Goal: Information Seeking & Learning: Learn about a topic

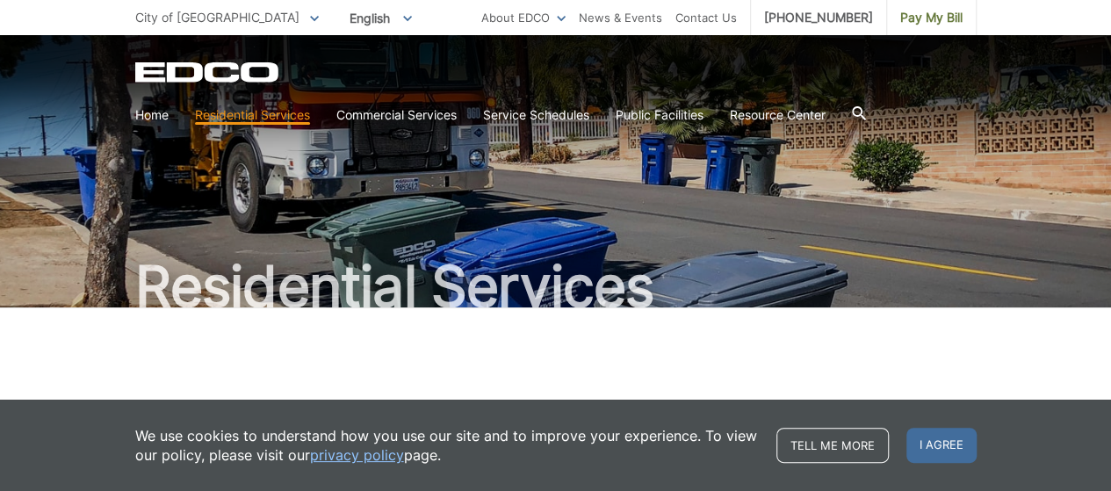
click at [945, 436] on span "I agree" at bounding box center [941, 445] width 70 height 35
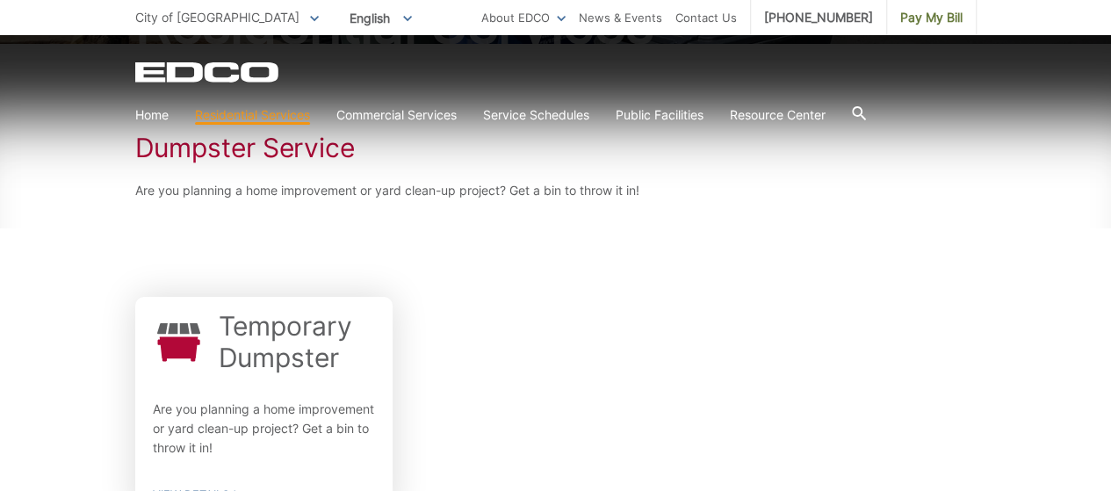
scroll to position [351, 0]
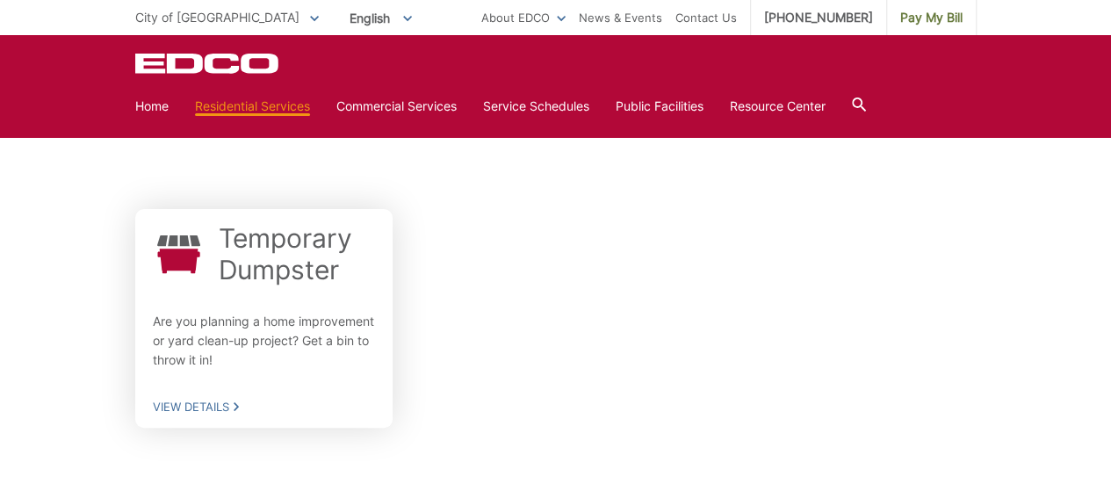
click at [310, 251] on h2 "Temporary Dumpster" at bounding box center [297, 253] width 157 height 63
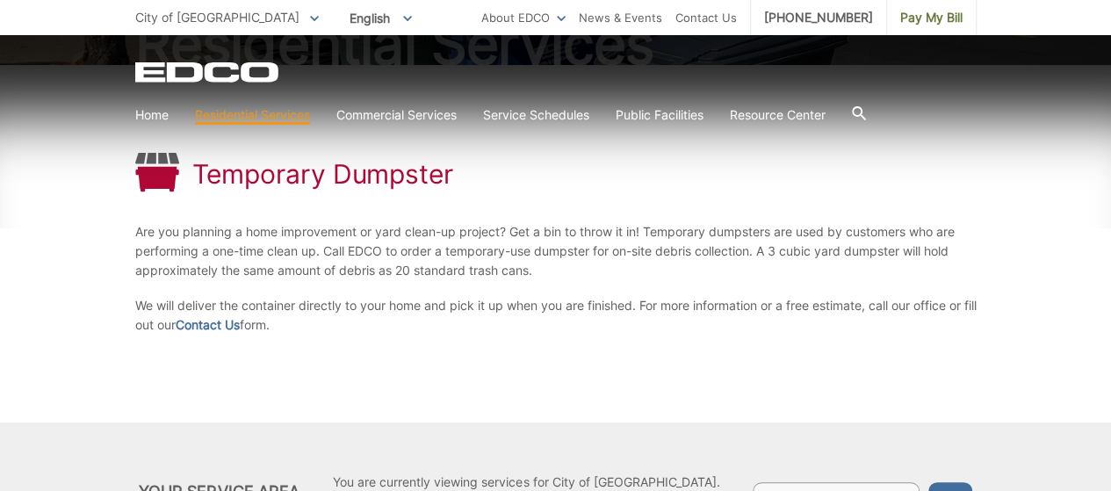
scroll to position [351, 0]
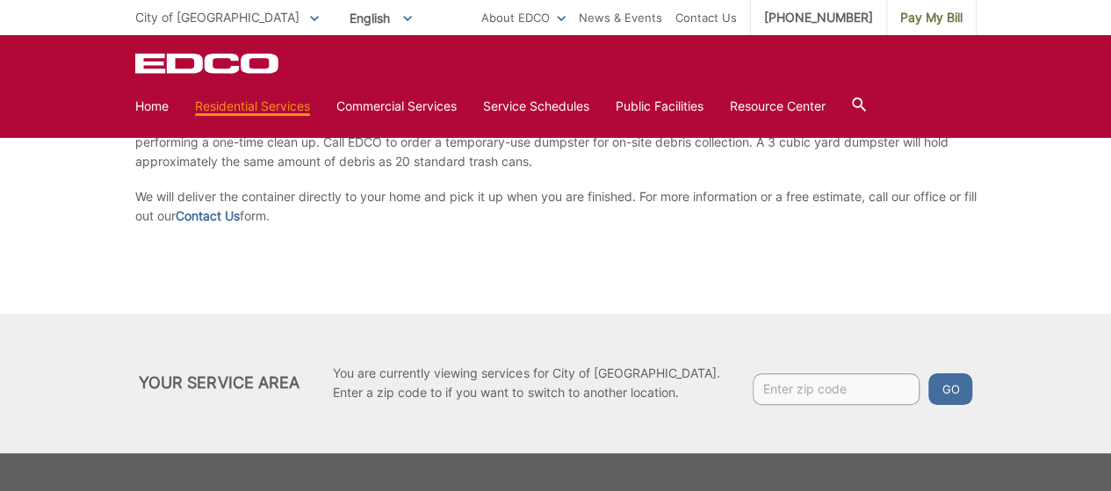
click at [601, 59] on div "EDCO Logo" at bounding box center [555, 63] width 841 height 21
click at [196, 35] on div "EDCO Logo Home Residential Services Residential Recycling Organic Recycling Tra…" at bounding box center [555, 86] width 1111 height 102
click at [196, 11] on span "City of [GEOGRAPHIC_DATA]" at bounding box center [217, 17] width 164 height 15
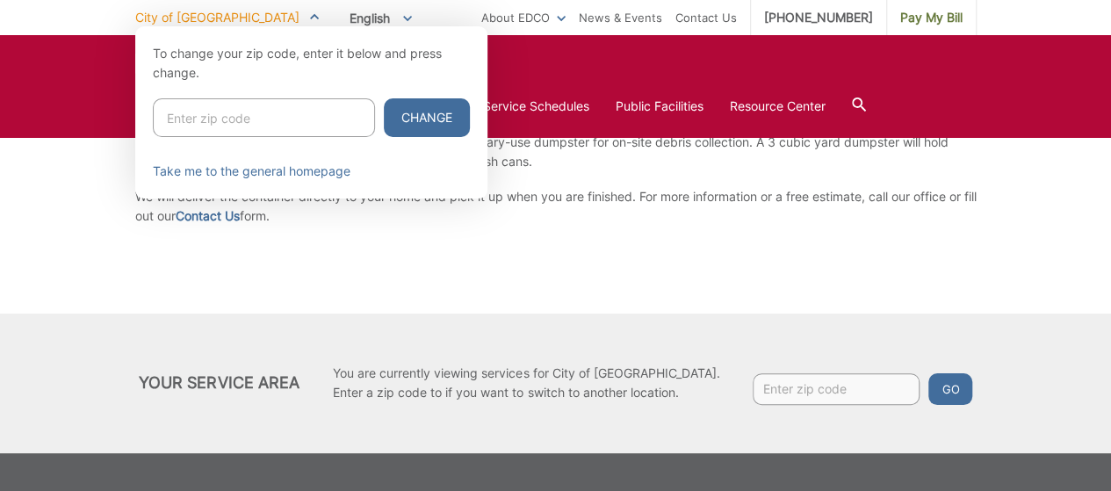
click at [212, 129] on input "Enter zip code" at bounding box center [264, 117] width 222 height 39
type input "92059"
click at [384, 98] on button "Change" at bounding box center [427, 117] width 86 height 39
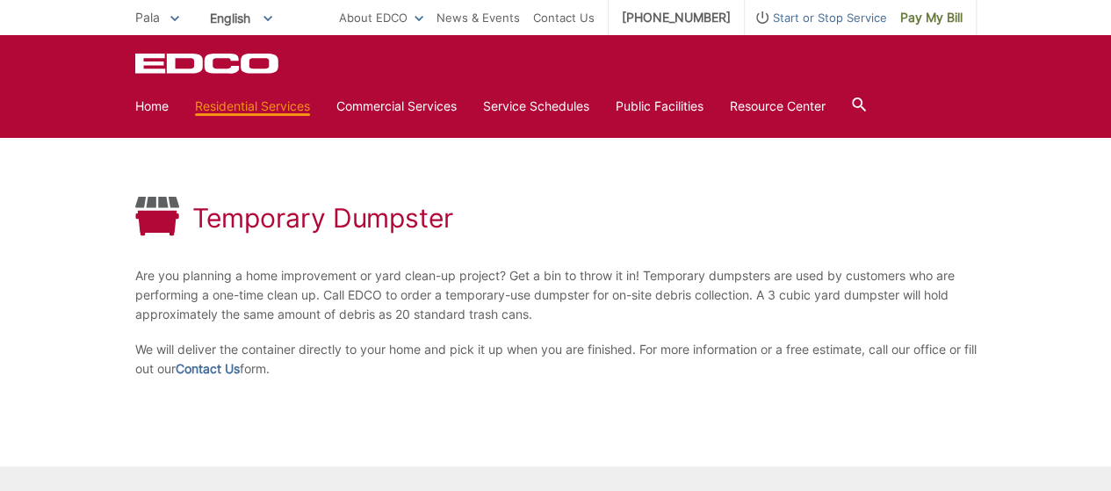
scroll to position [176, 0]
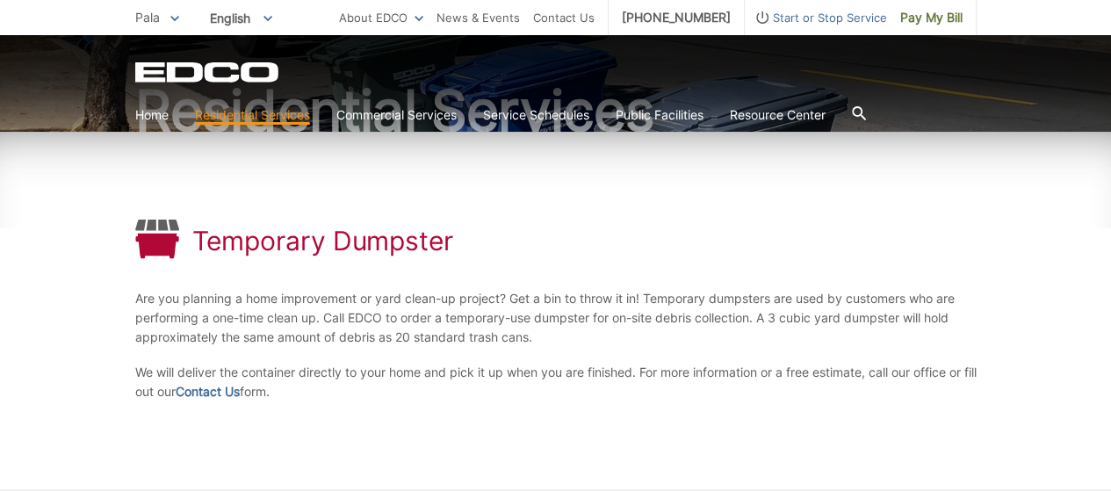
click at [229, 389] on link "Contact Us" at bounding box center [208, 391] width 64 height 19
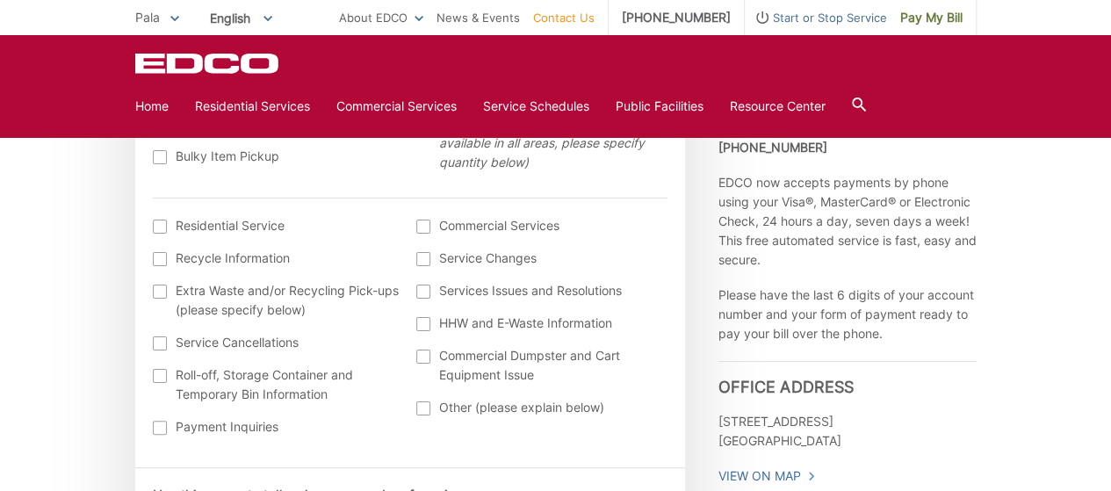
scroll to position [702, 0]
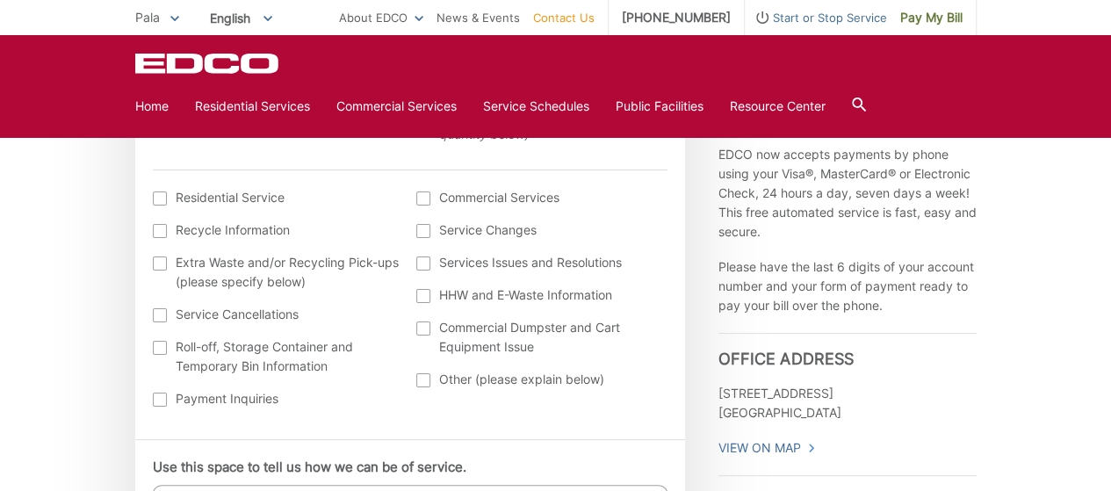
click at [166, 345] on label "Roll-off, Storage Container and Temporary Bin Information" at bounding box center [276, 356] width 247 height 39
click at [0, 0] on input "Roll-off, Storage Container and Temporary Bin Information" at bounding box center [0, 0] width 0 height 0
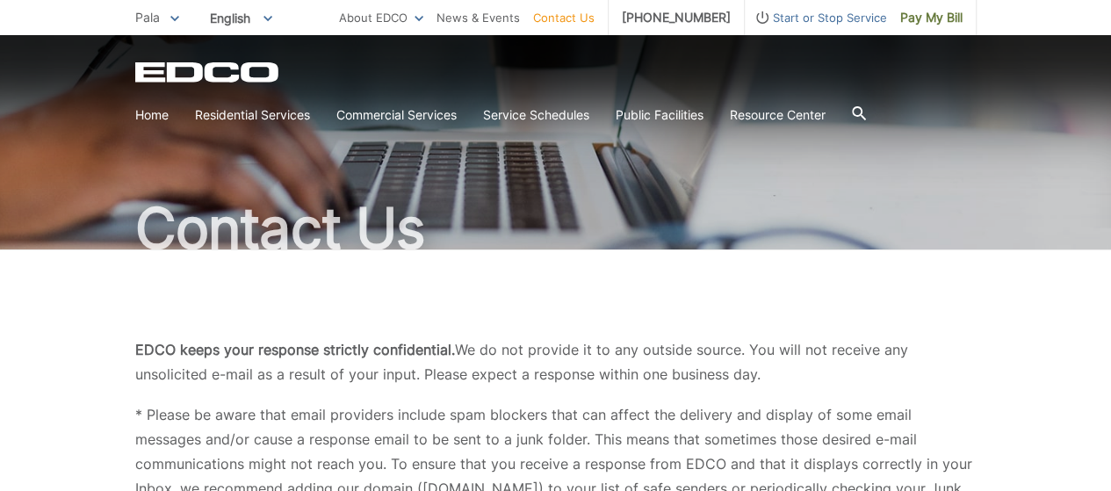
scroll to position [0, 0]
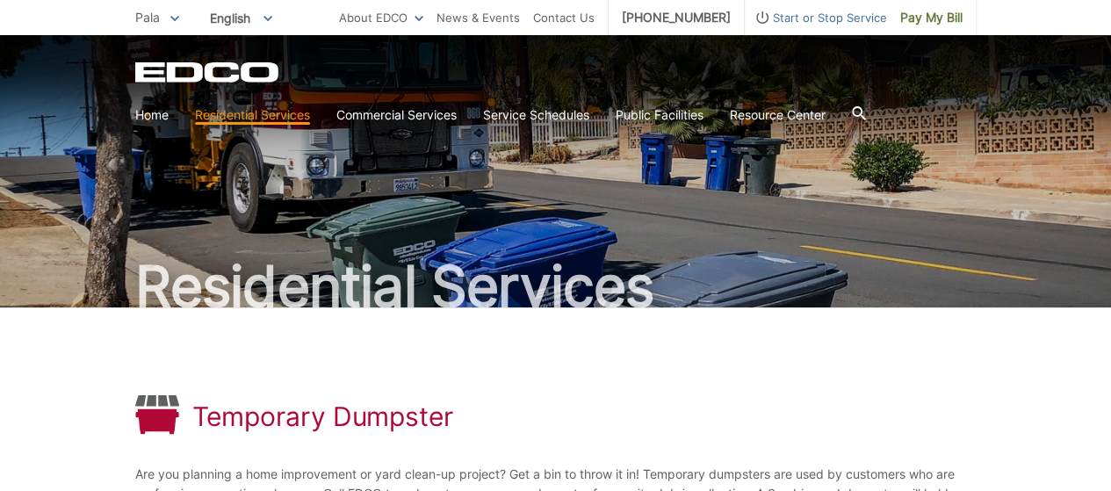
click at [0, 0] on link "Roll-Off Boxes" at bounding box center [0, 0] width 0 height 0
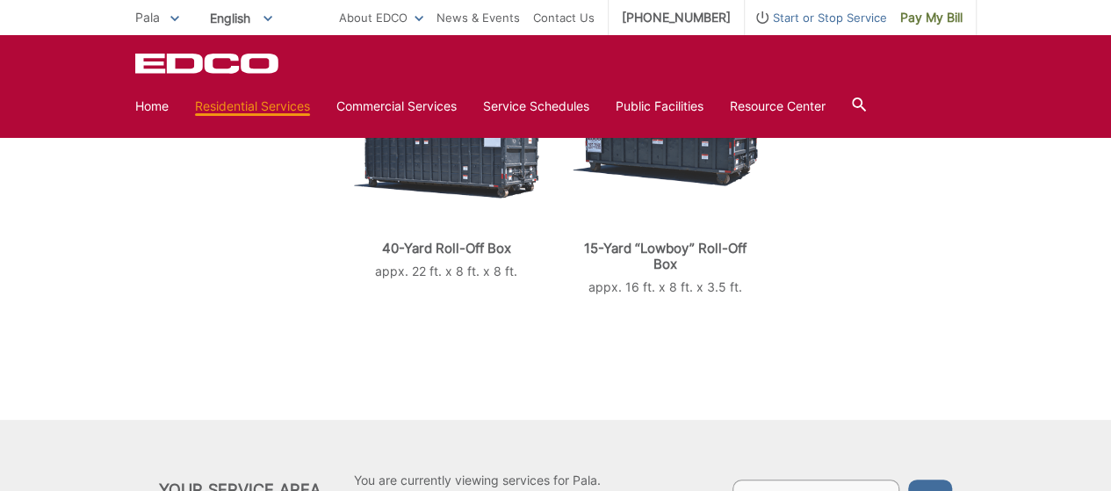
scroll to position [263, 0]
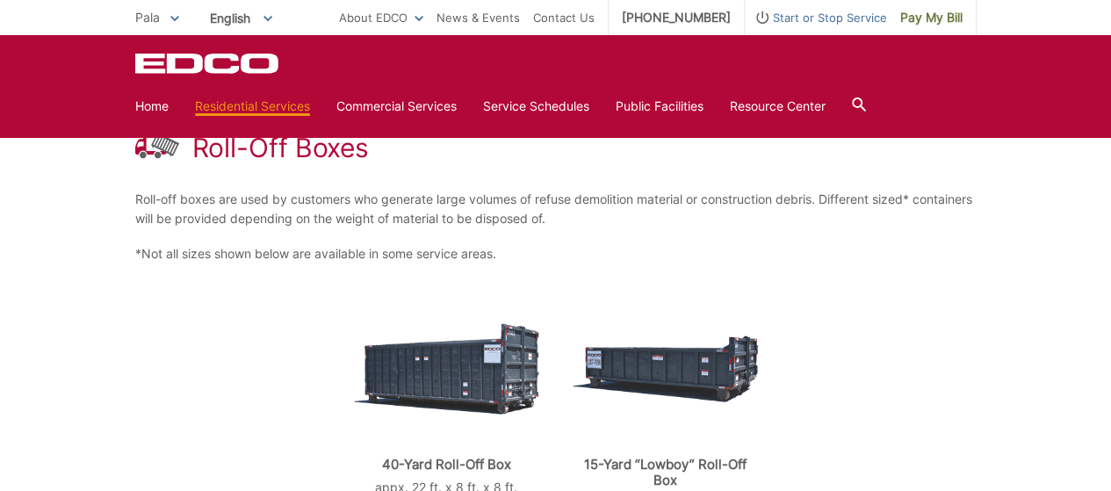
click at [0, 0] on link "Temporary Dumpster" at bounding box center [0, 0] width 0 height 0
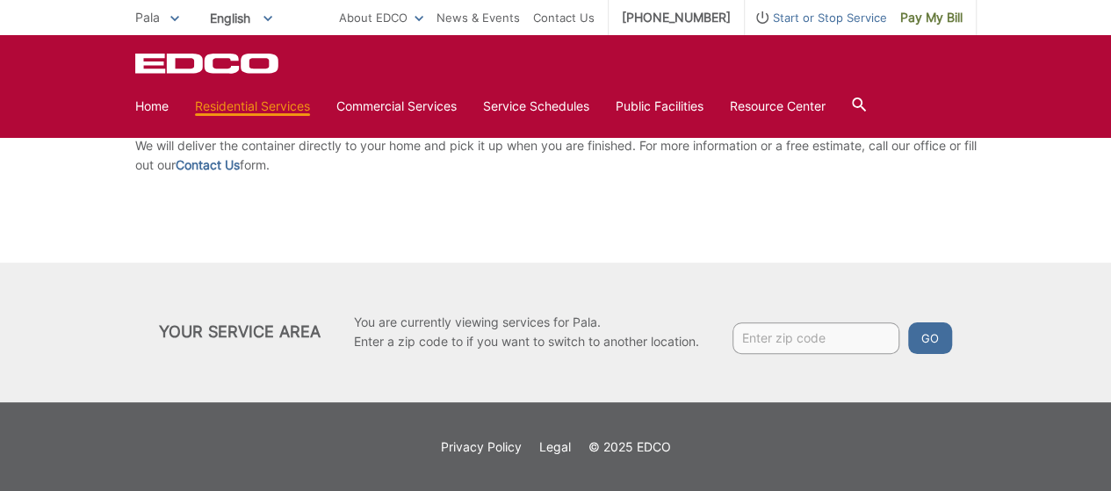
scroll to position [139, 0]
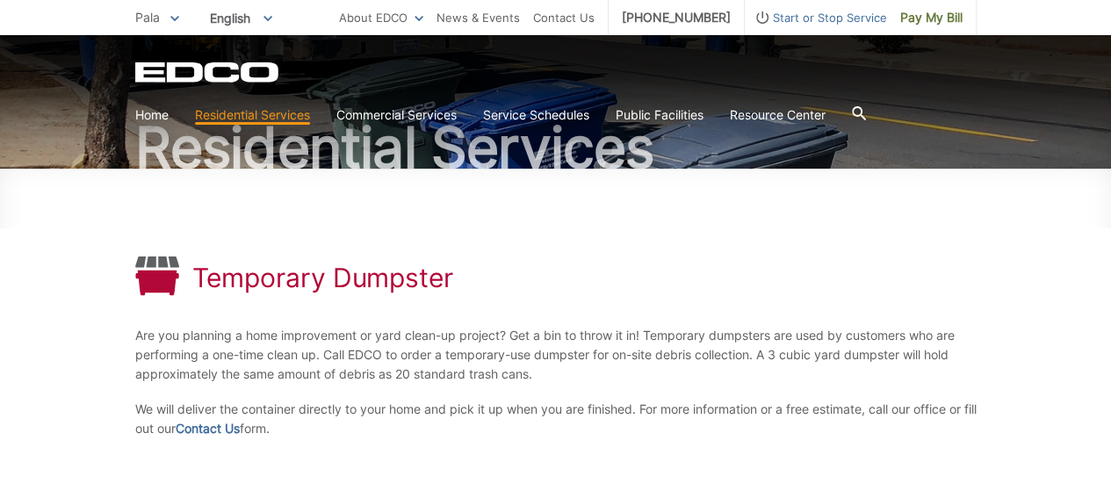
click at [0, 0] on link "Storage Containers" at bounding box center [0, 0] width 0 height 0
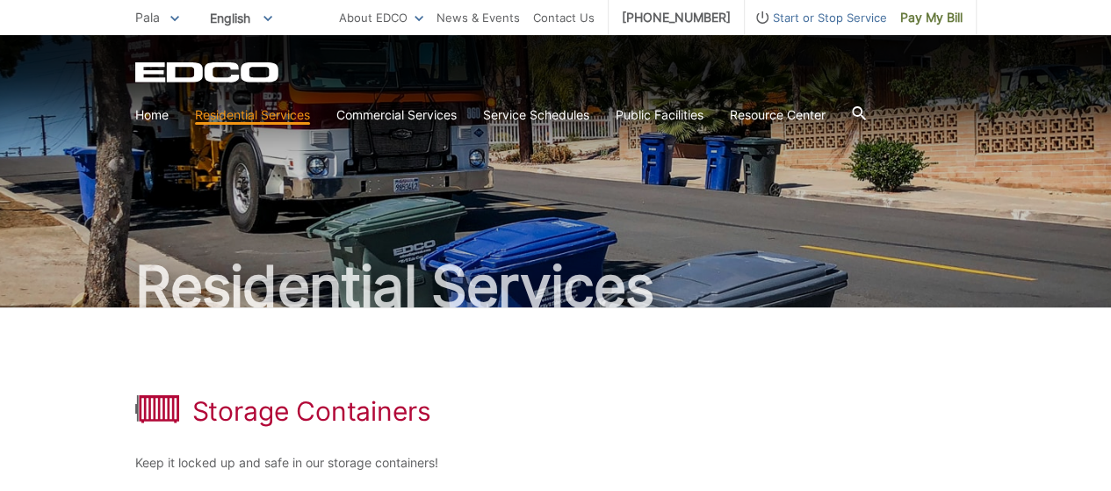
click at [0, 0] on link "Temporary Dumpster" at bounding box center [0, 0] width 0 height 0
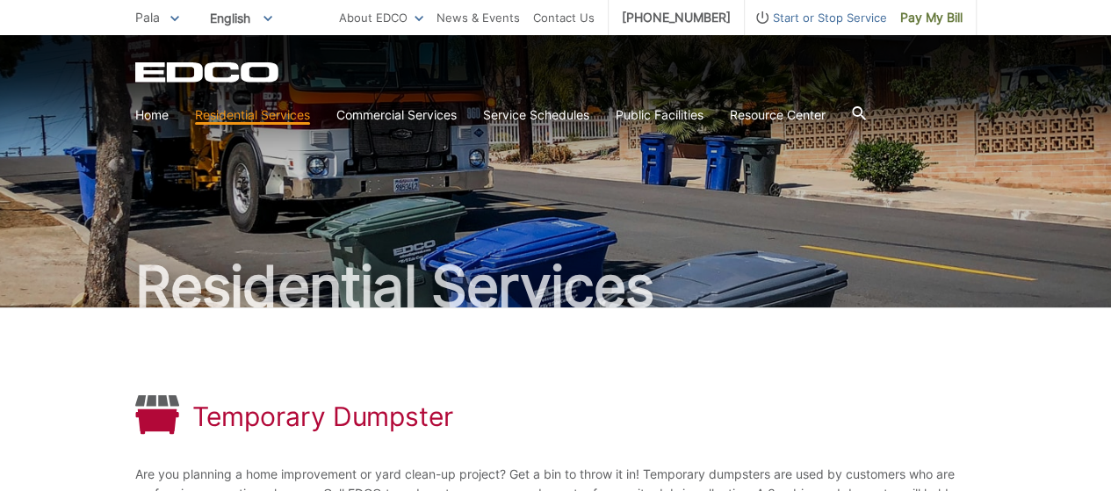
click at [0, 0] on link "Roll-Off Boxes" at bounding box center [0, 0] width 0 height 0
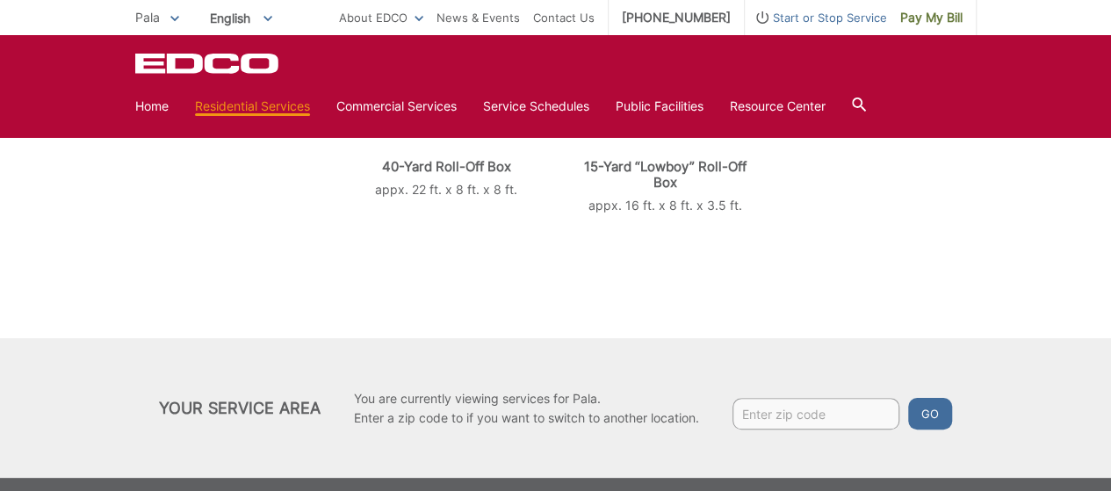
scroll to position [615, 0]
